Goal: Task Accomplishment & Management: Manage account settings

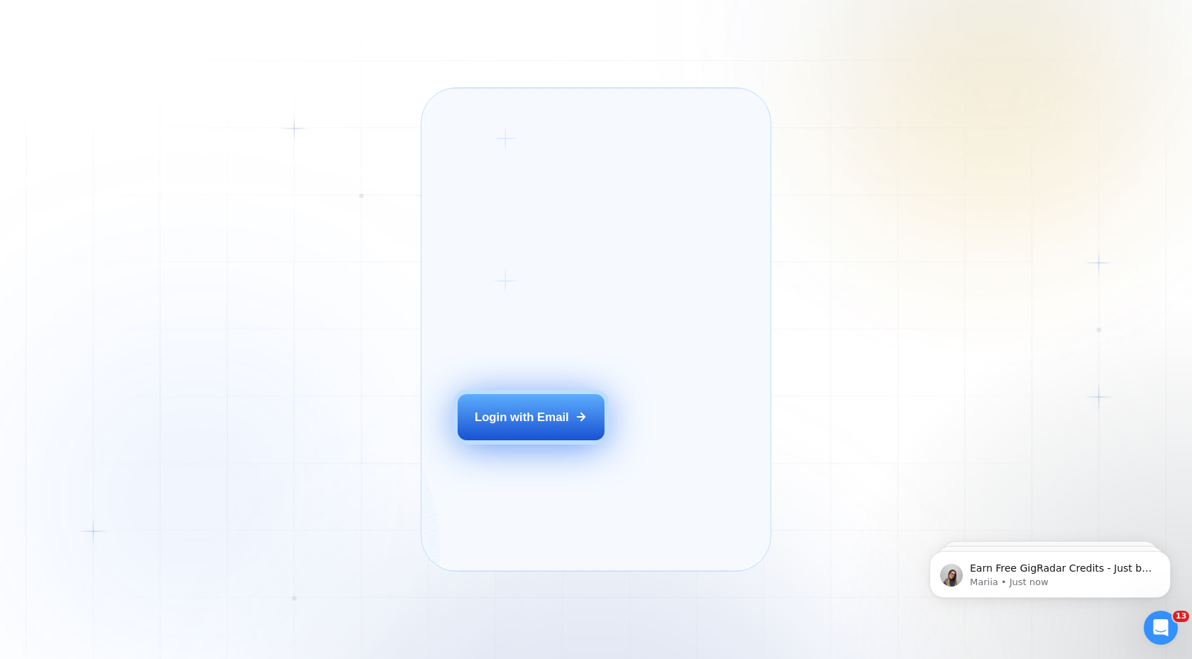
click at [514, 425] on div "Login with Email" at bounding box center [522, 417] width 94 height 16
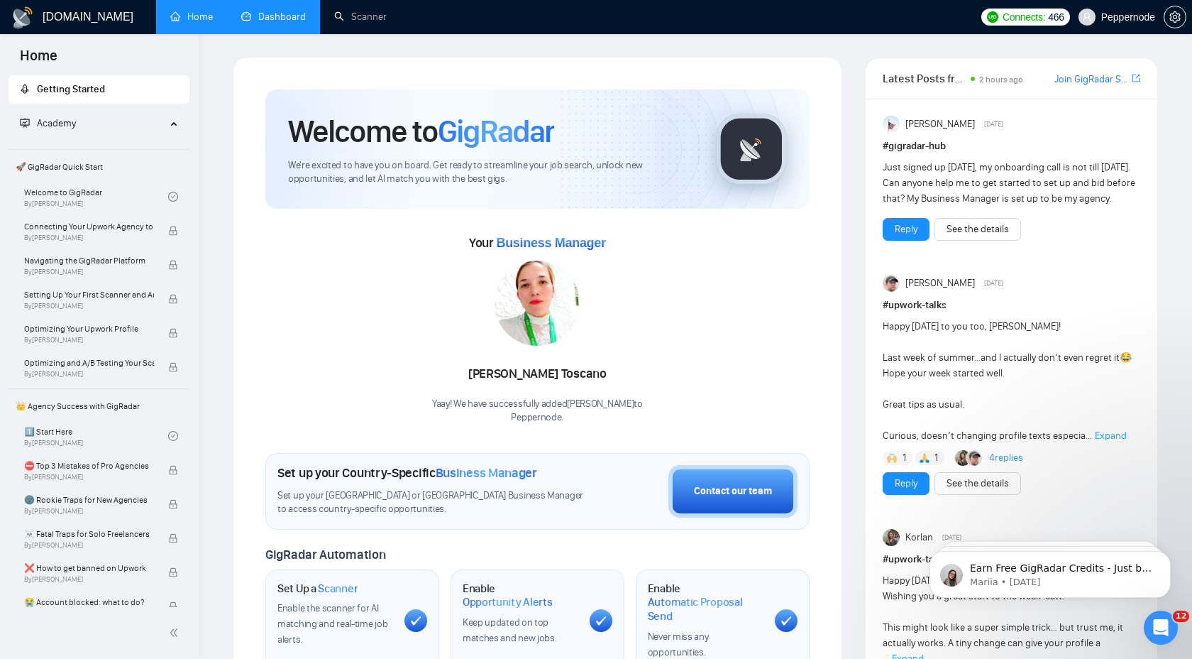
click at [280, 14] on link "Dashboard" at bounding box center [273, 17] width 65 height 12
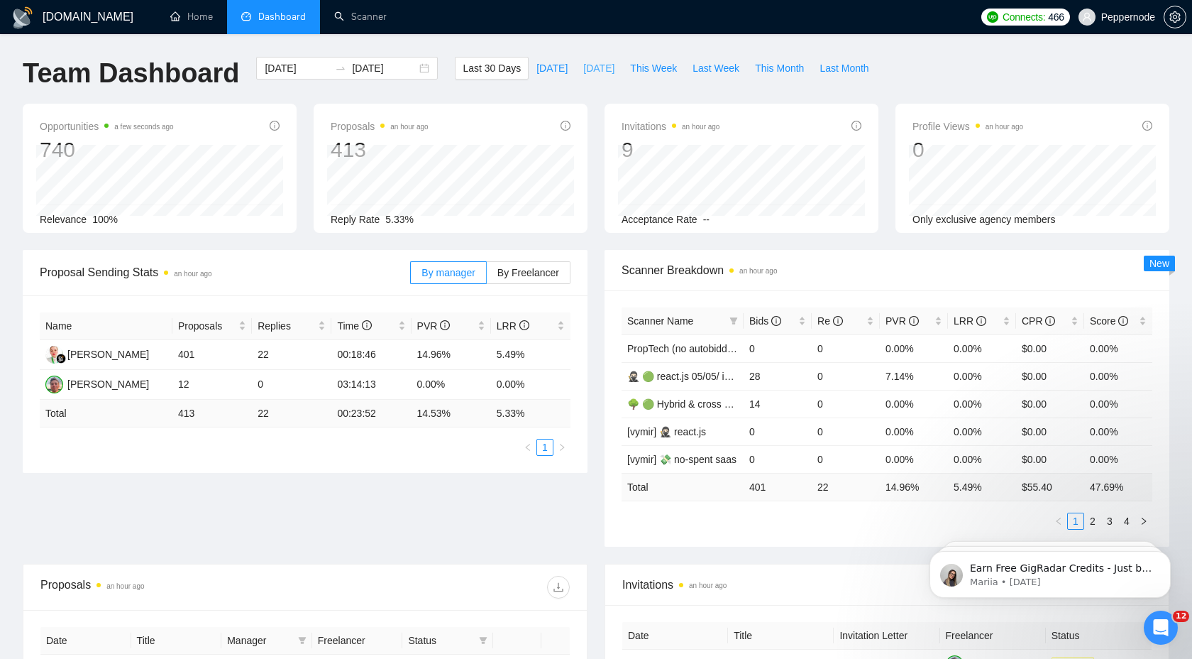
click at [583, 67] on span "Yesterday" at bounding box center [598, 68] width 31 height 16
type input "2025-08-25"
click at [413, 71] on div "2025-08-25 2025-08-25" at bounding box center [347, 68] width 182 height 23
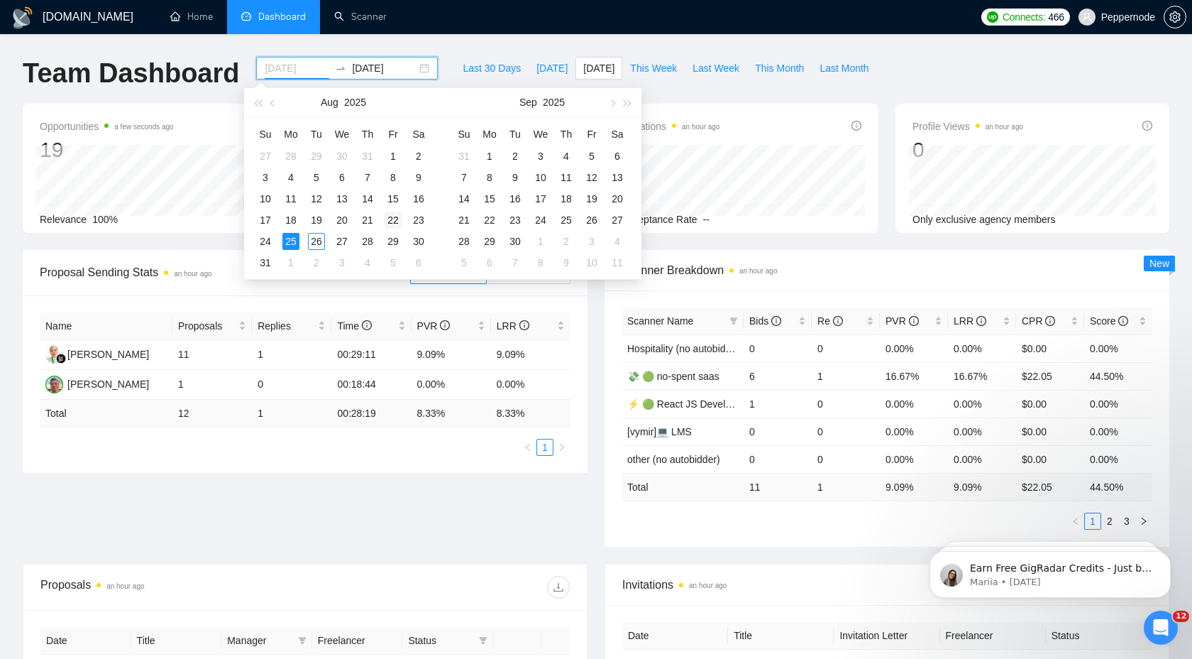
type input "2025-08-22"
click at [396, 219] on div "22" at bounding box center [393, 220] width 17 height 17
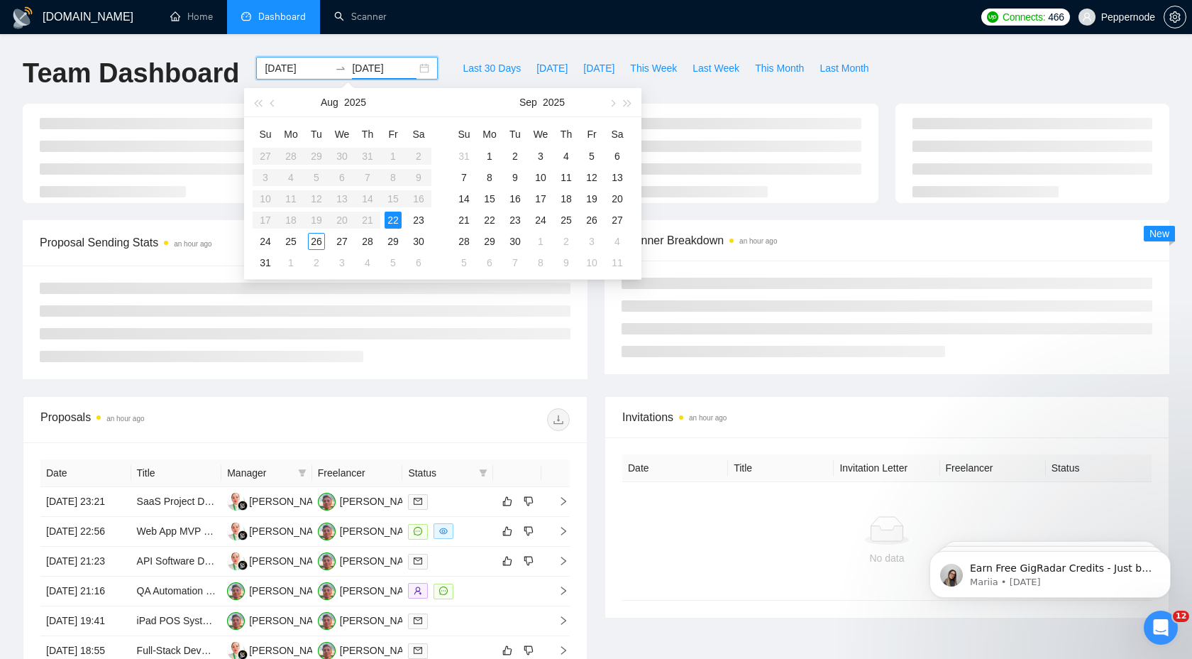
type input "2025-08-22"
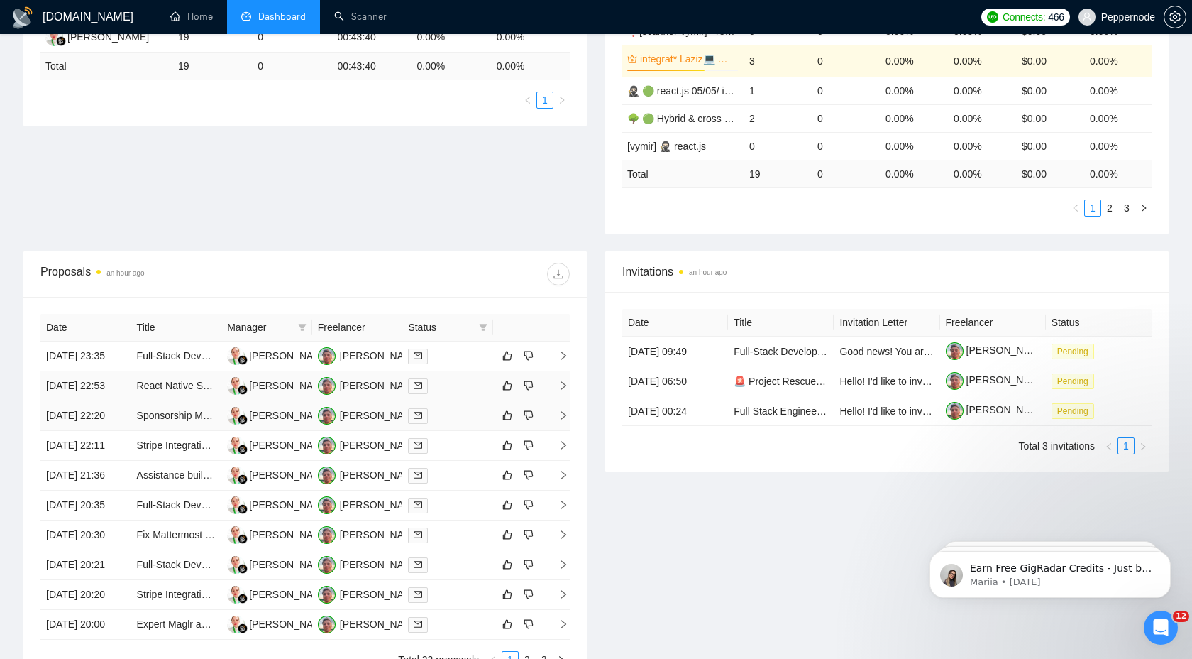
scroll to position [336, 0]
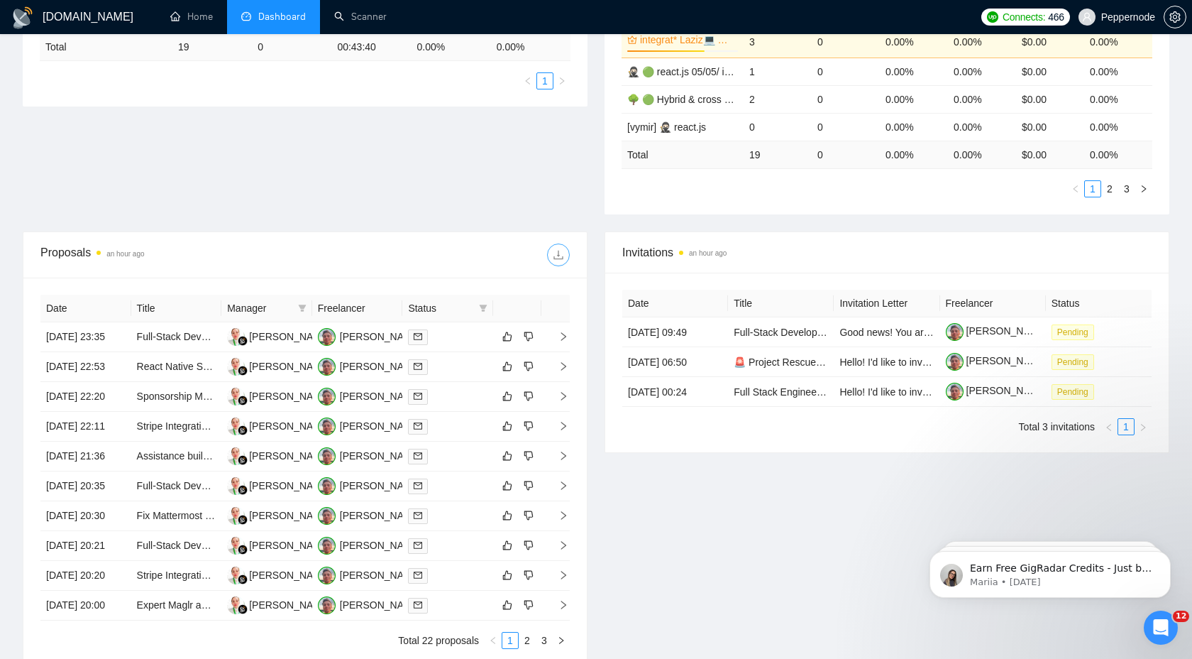
click at [558, 259] on icon "download" at bounding box center [558, 254] width 11 height 11
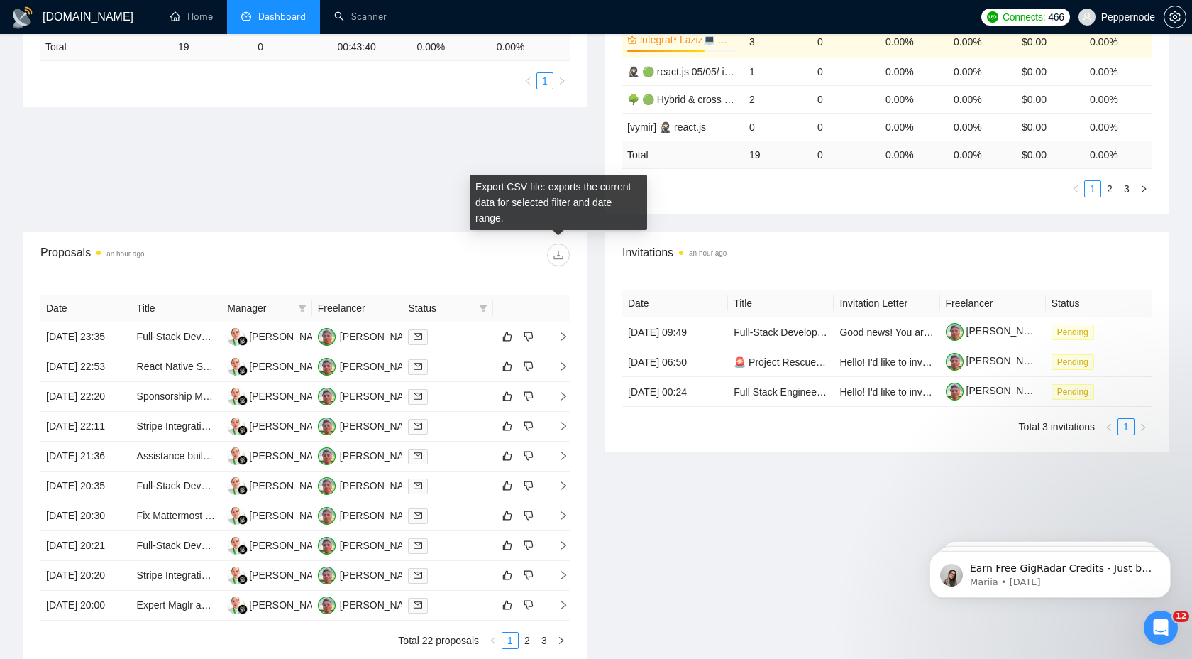
scroll to position [0, 0]
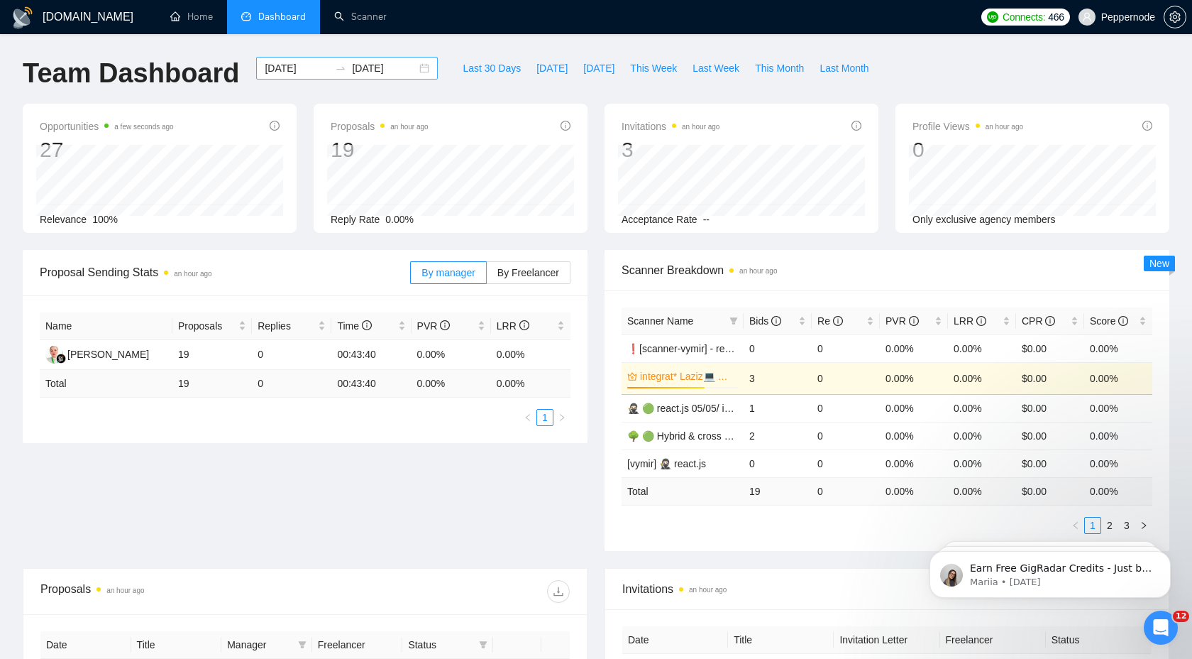
click at [416, 71] on div "2025-08-22 2025-08-22" at bounding box center [347, 68] width 182 height 23
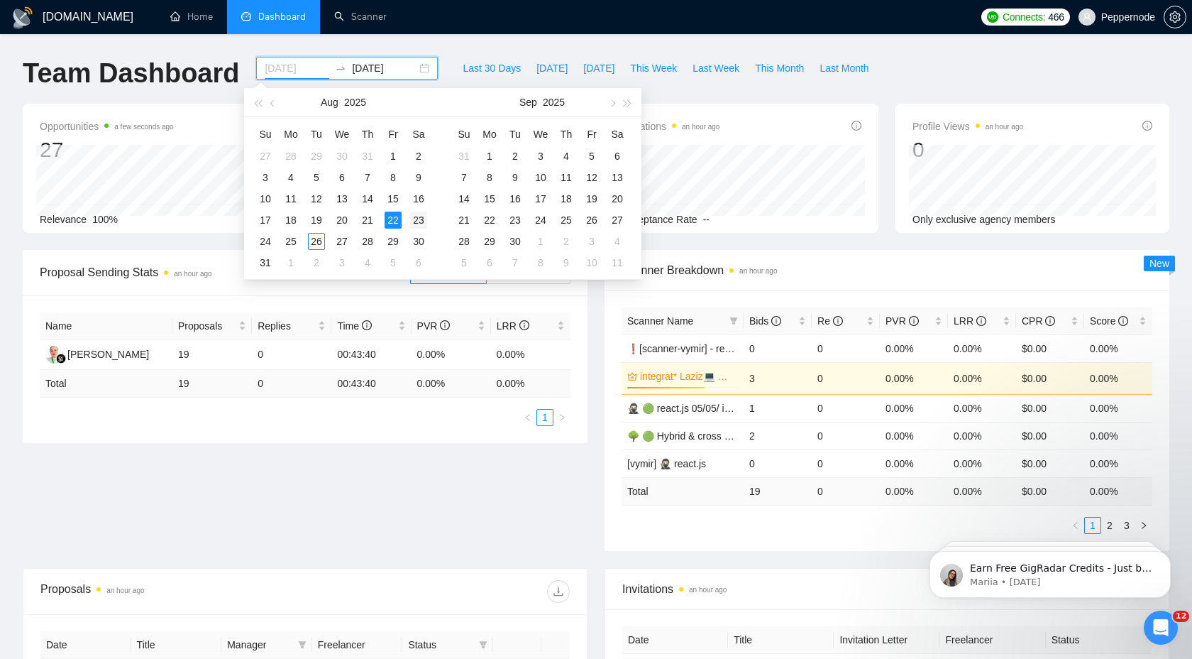
type input "2025-08-23"
click at [413, 216] on div "23" at bounding box center [418, 220] width 17 height 17
type input "2025-08-23"
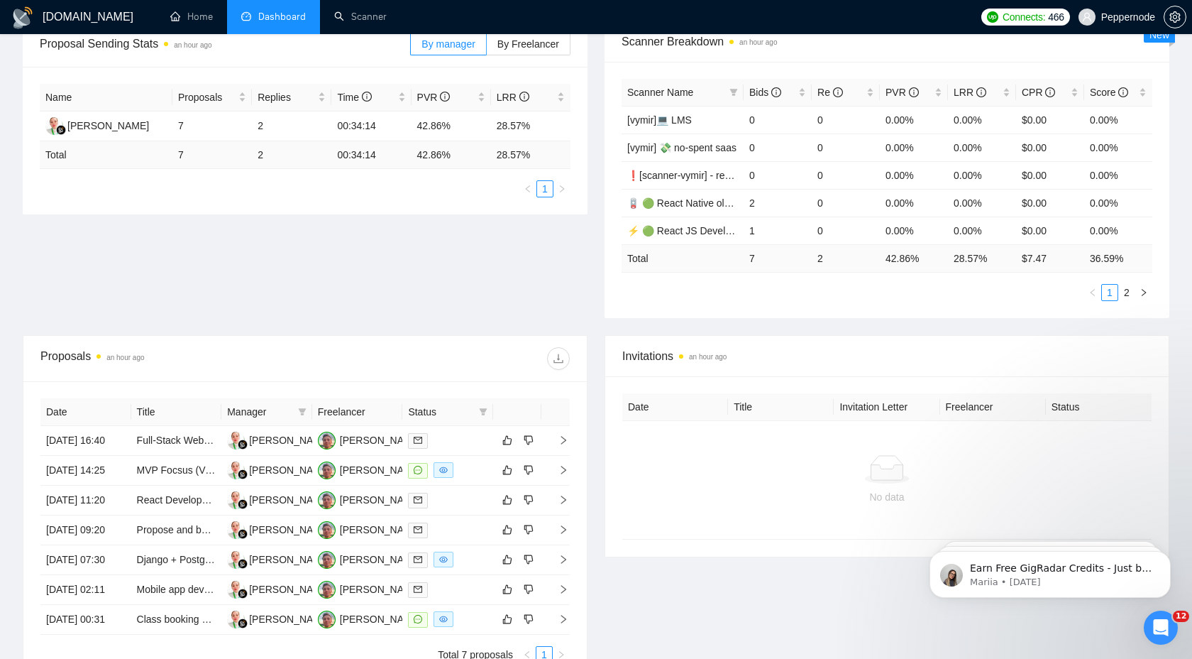
scroll to position [232, 0]
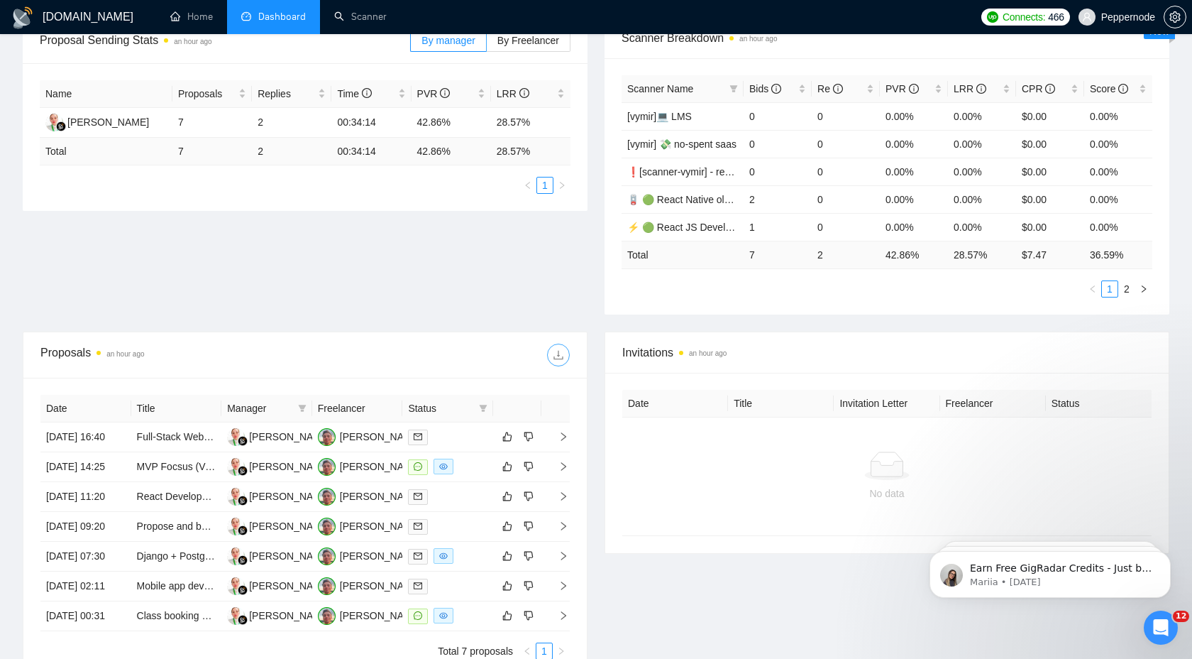
click at [562, 360] on icon "download" at bounding box center [558, 354] width 11 height 11
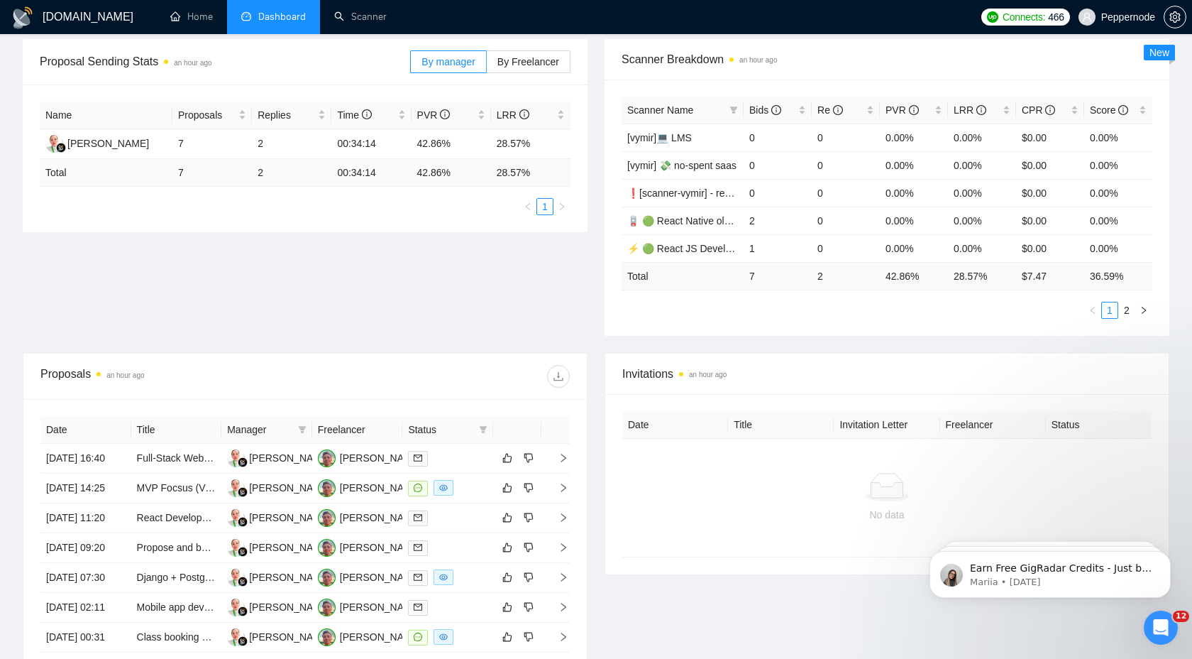
scroll to position [0, 0]
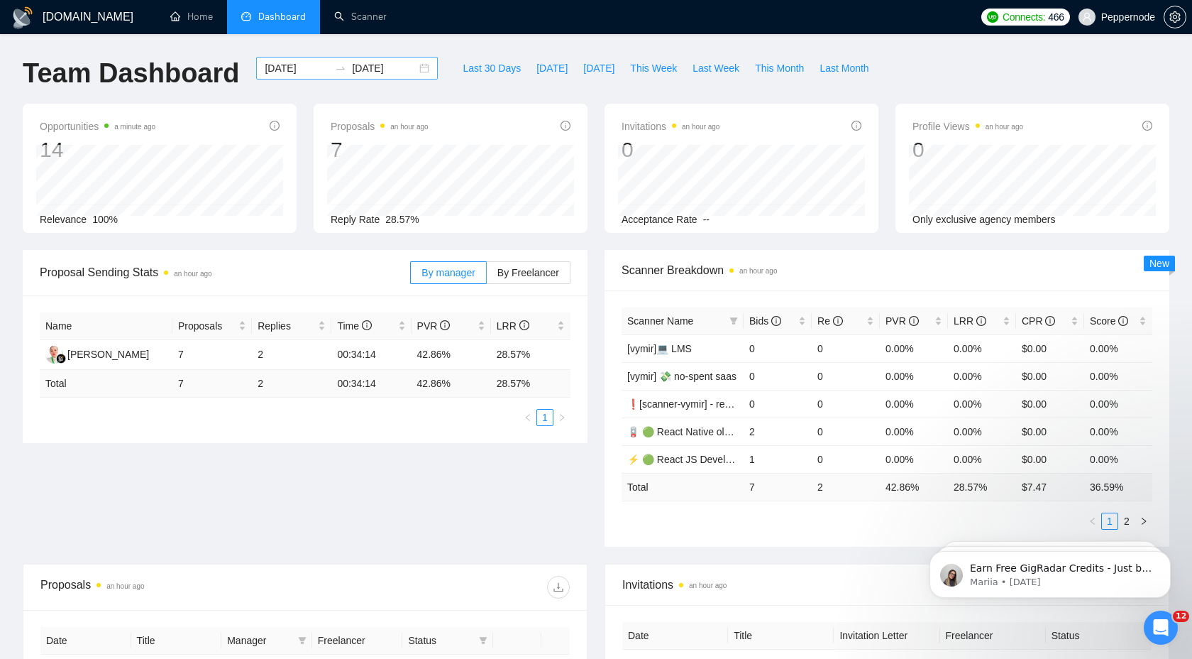
click at [412, 72] on div "2025-08-23 2025-08-23" at bounding box center [347, 68] width 182 height 23
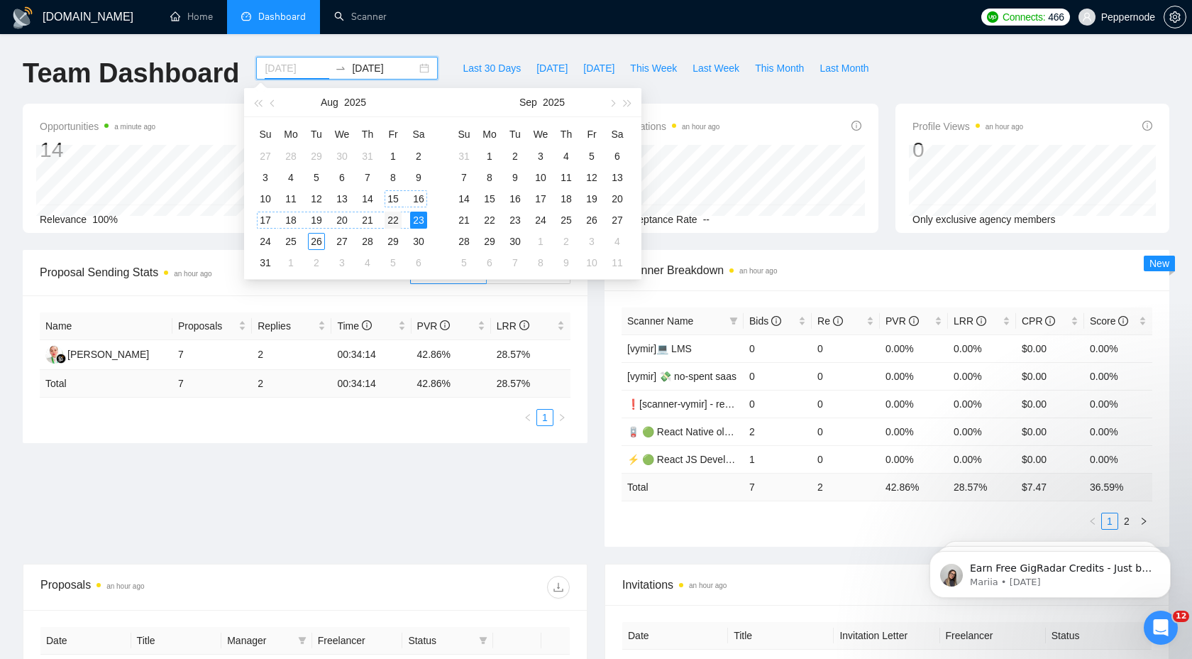
type input "2025-08-22"
click at [387, 219] on div "22" at bounding box center [393, 220] width 17 height 17
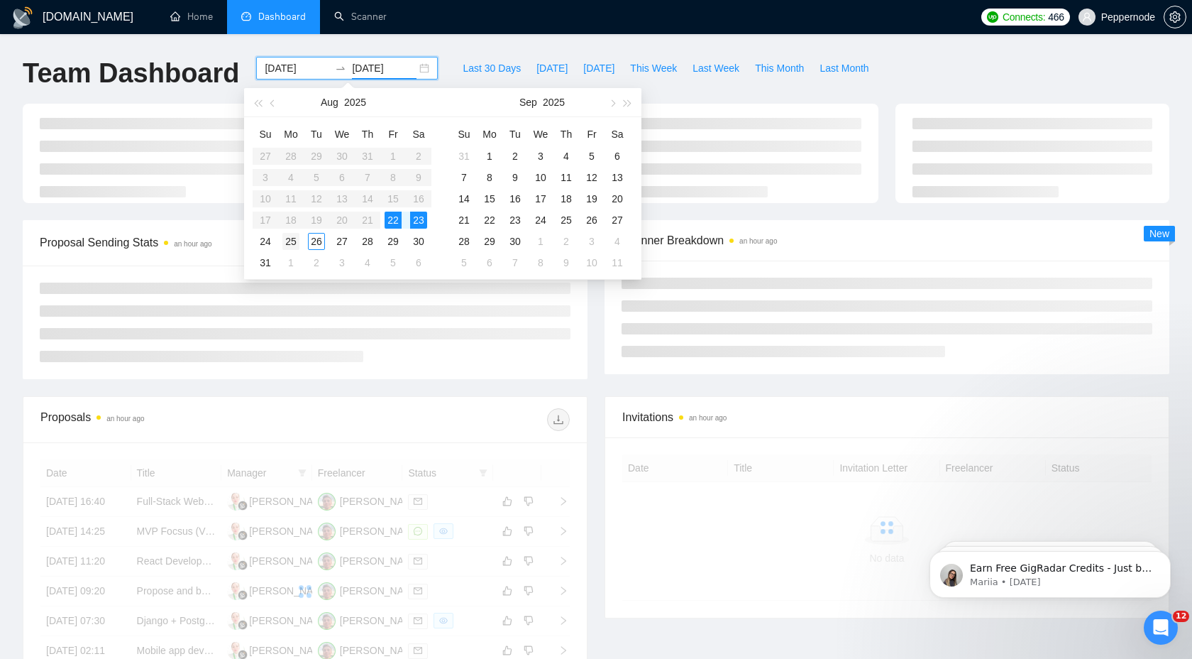
type input "2025-08-25"
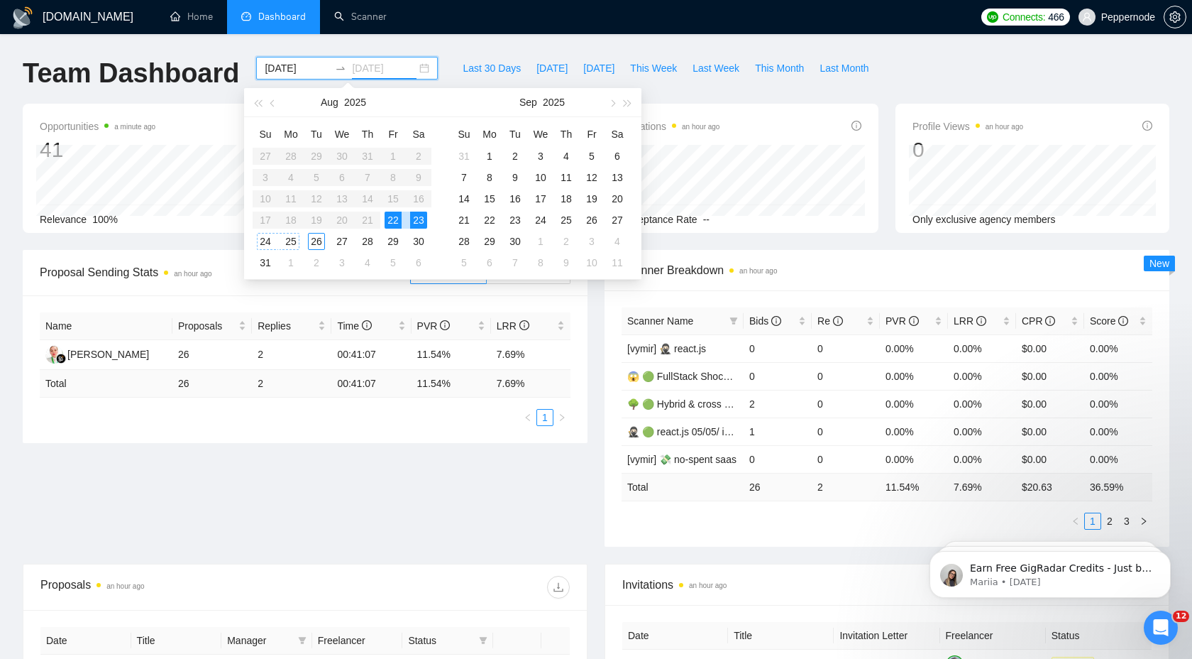
click at [292, 242] on div "25" at bounding box center [290, 241] width 17 height 17
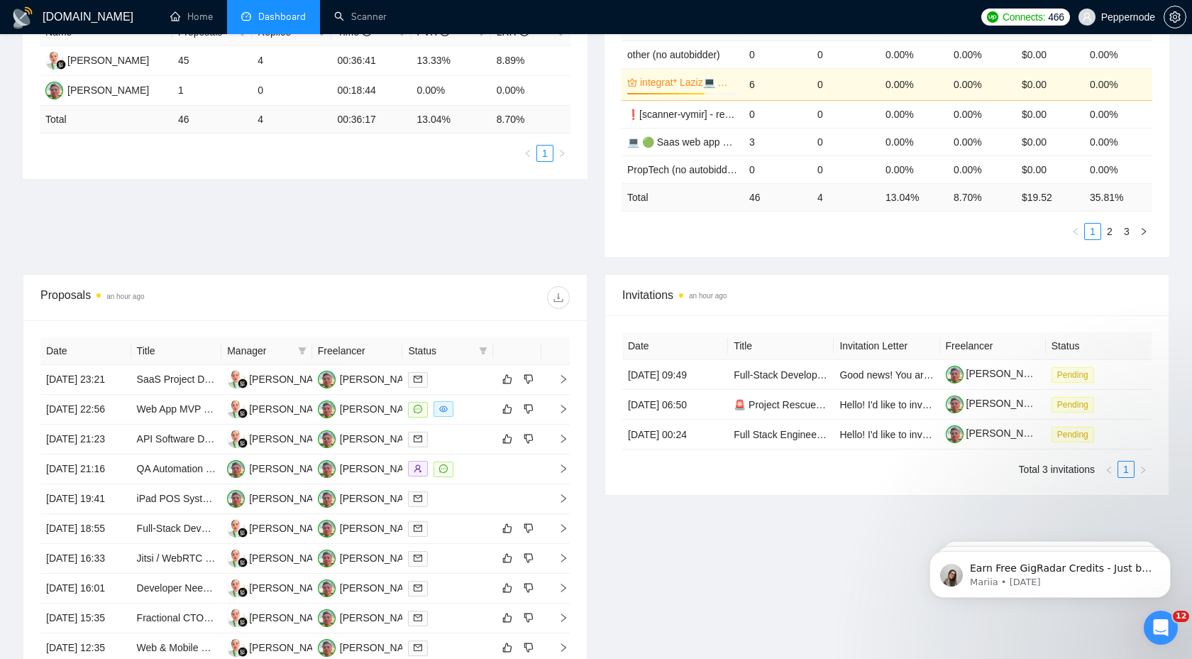
scroll to position [295, 0]
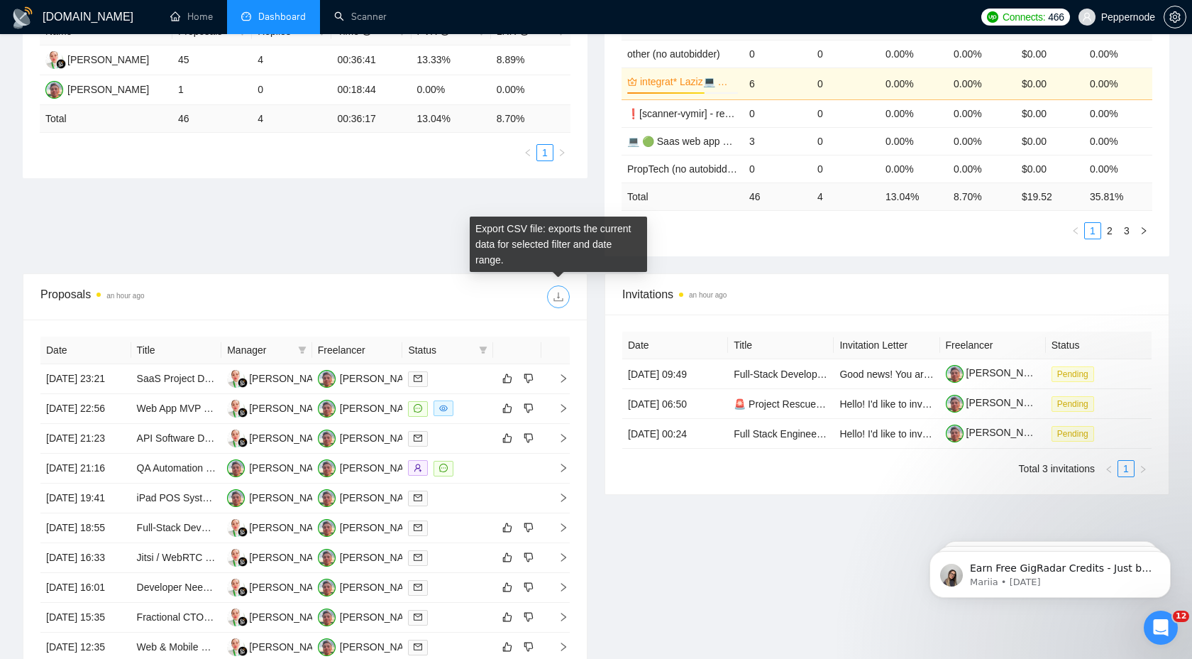
click at [565, 296] on span "download" at bounding box center [558, 296] width 21 height 11
